Goal: Transaction & Acquisition: Purchase product/service

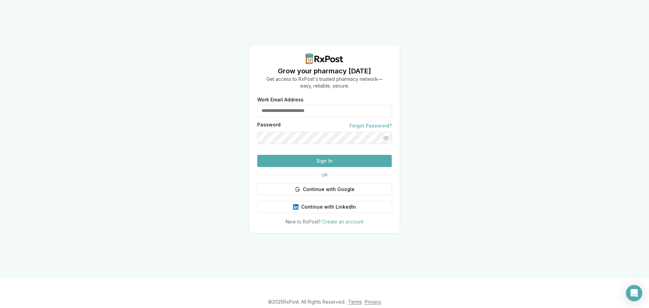
type input "**********"
click at [311, 162] on button "Sign In" at bounding box center [324, 161] width 134 height 12
click at [365, 167] on button "Sign In" at bounding box center [324, 161] width 134 height 12
click at [384, 132] on button "Show password" at bounding box center [385, 138] width 12 height 12
click at [257, 155] on button "Sign In" at bounding box center [324, 161] width 134 height 12
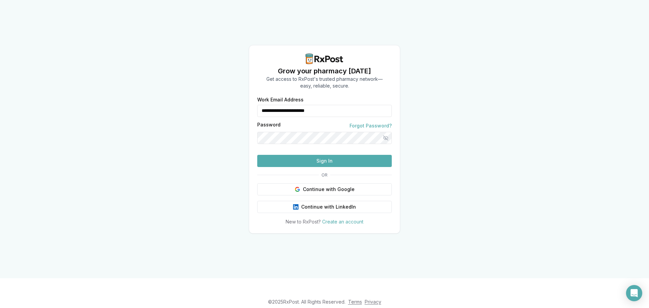
click at [257, 155] on button "Sign In" at bounding box center [324, 161] width 134 height 12
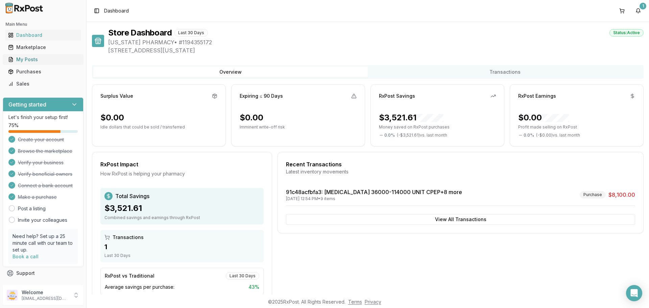
click at [23, 58] on div "My Posts" at bounding box center [43, 59] width 70 height 7
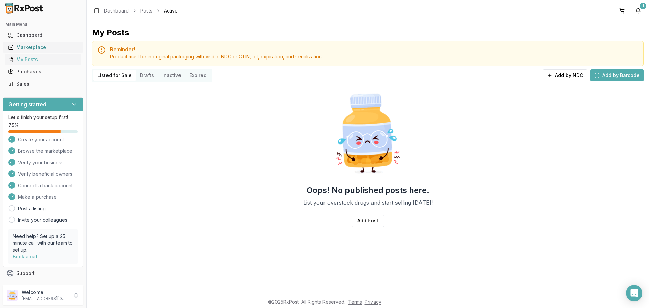
click at [44, 44] on link "Marketplace" at bounding box center [42, 47] width 75 height 12
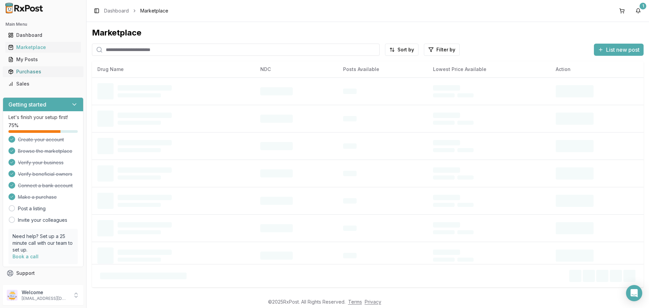
click at [33, 72] on div "Purchases" at bounding box center [43, 71] width 70 height 7
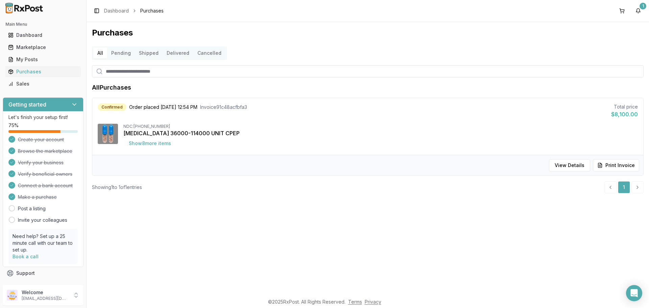
click at [126, 55] on button "Pending" at bounding box center [121, 53] width 28 height 11
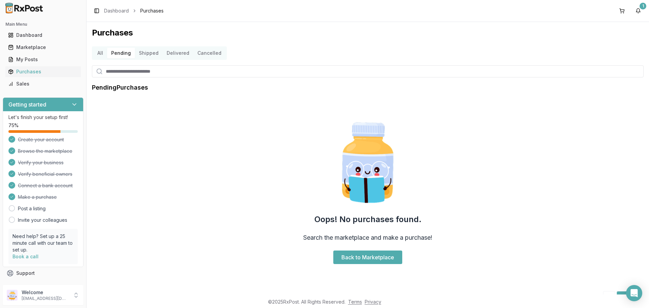
click at [176, 52] on button "Delivered" at bounding box center [178, 53] width 31 height 11
click at [153, 53] on button "Shipped" at bounding box center [149, 53] width 28 height 11
click at [101, 56] on button "All" at bounding box center [100, 53] width 14 height 11
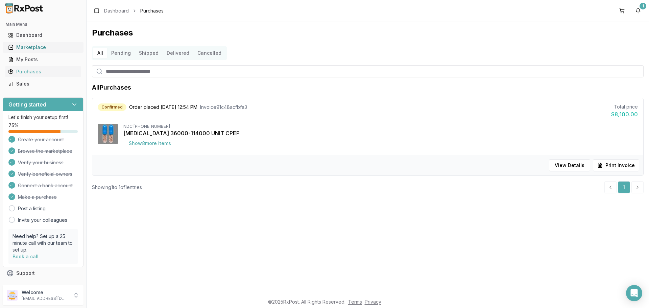
click at [19, 44] on div "Marketplace" at bounding box center [43, 47] width 70 height 7
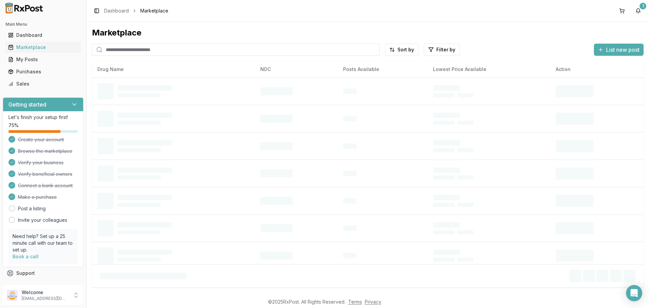
paste input "**********"
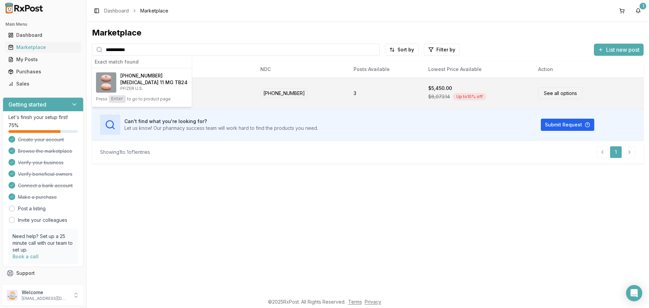
type input "**********"
click at [452, 95] on div "Up to 10 % off" at bounding box center [469, 96] width 34 height 7
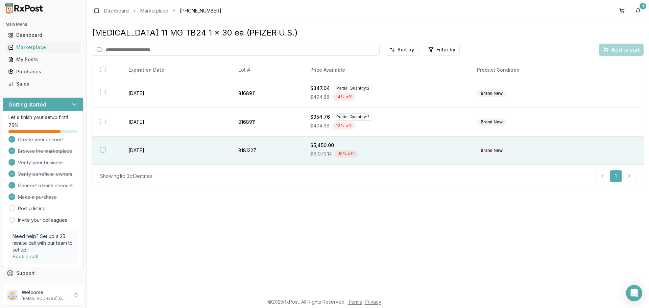
click at [422, 148] on div "$5,450.00" at bounding box center [385, 145] width 150 height 7
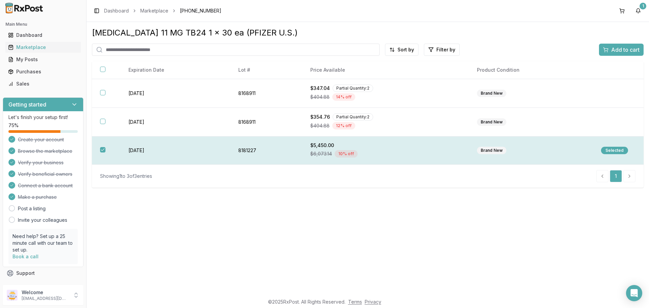
click at [611, 152] on div "Selected" at bounding box center [614, 150] width 27 height 7
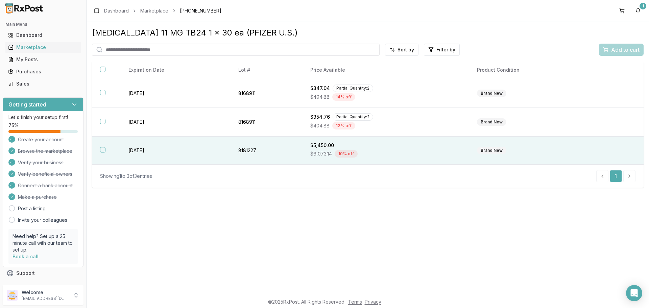
click at [103, 149] on button "button" at bounding box center [102, 149] width 5 height 5
click at [608, 152] on div "Selected" at bounding box center [614, 150] width 27 height 7
click at [103, 152] on button "button" at bounding box center [102, 149] width 5 height 5
click at [631, 45] on button "Add to cart" at bounding box center [621, 50] width 45 height 12
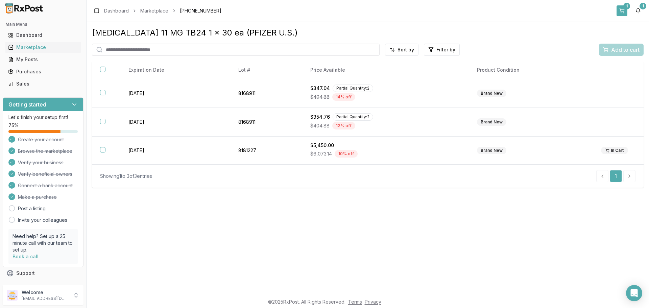
click at [620, 6] on button "1" at bounding box center [621, 10] width 11 height 11
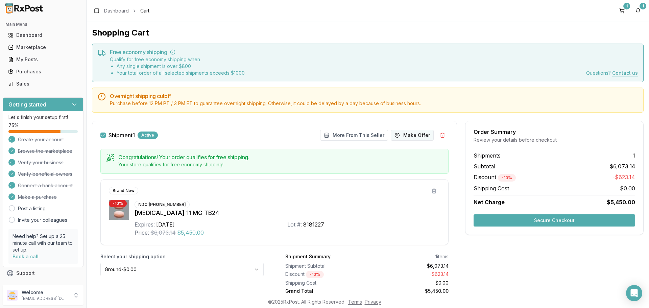
click at [415, 137] on button "Make Offer" at bounding box center [412, 135] width 43 height 11
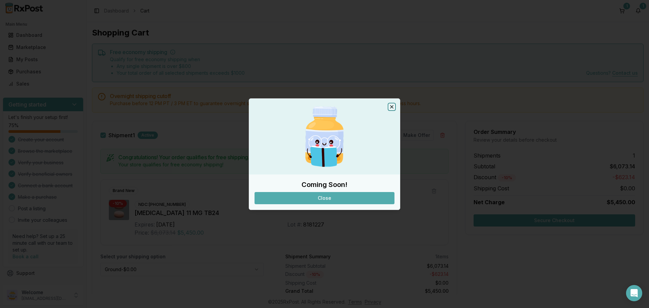
click at [391, 107] on icon "button" at bounding box center [391, 106] width 5 height 5
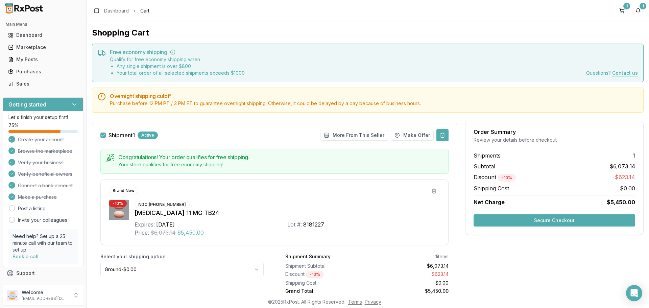
click at [442, 137] on button at bounding box center [442, 135] width 12 height 12
